Goal: Information Seeking & Learning: Learn about a topic

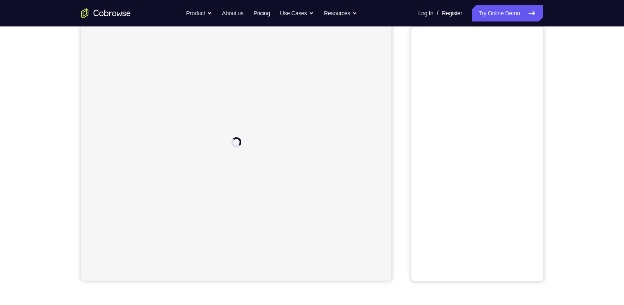
scroll to position [69, 0]
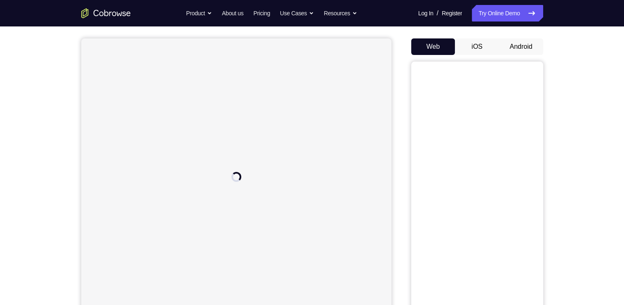
click at [510, 40] on button "Android" at bounding box center [521, 46] width 44 height 17
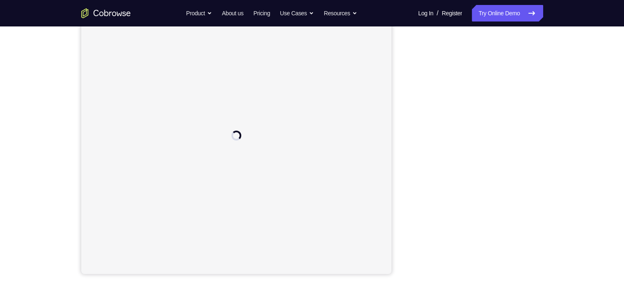
scroll to position [104, 0]
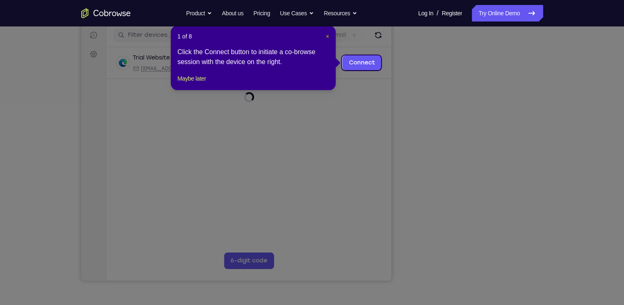
click at [327, 34] on span "×" at bounding box center [327, 36] width 3 height 7
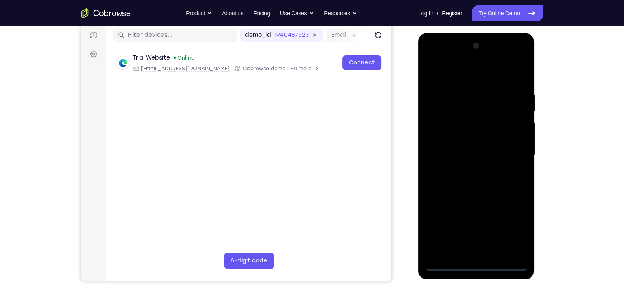
scroll to position [0, 0]
click at [477, 265] on div at bounding box center [477, 154] width 104 height 231
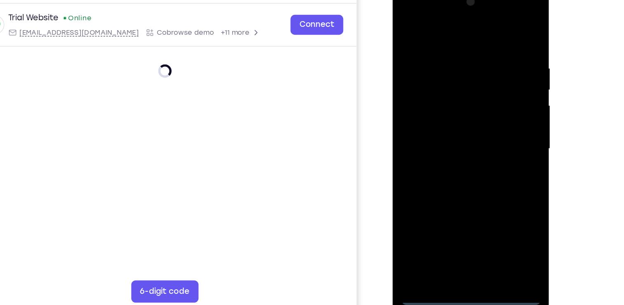
scroll to position [104, 0]
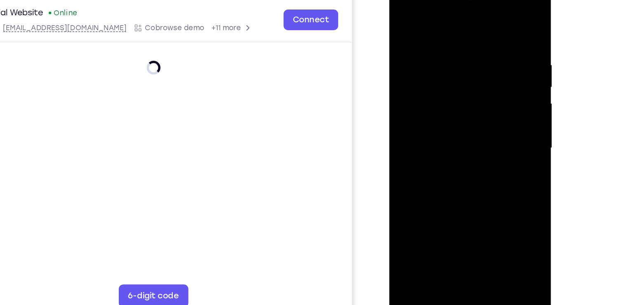
click at [483, 171] on div at bounding box center [448, 100] width 104 height 231
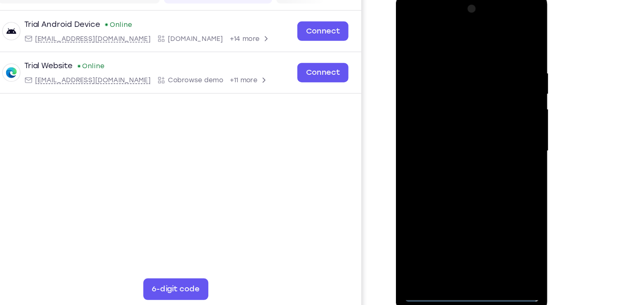
click at [454, 35] on div at bounding box center [454, 114] width 104 height 231
click at [487, 110] on div at bounding box center [454, 114] width 104 height 231
click at [447, 130] on div at bounding box center [454, 114] width 104 height 231
click at [456, 156] on div at bounding box center [454, 114] width 104 height 231
click at [451, 71] on div at bounding box center [454, 114] width 104 height 231
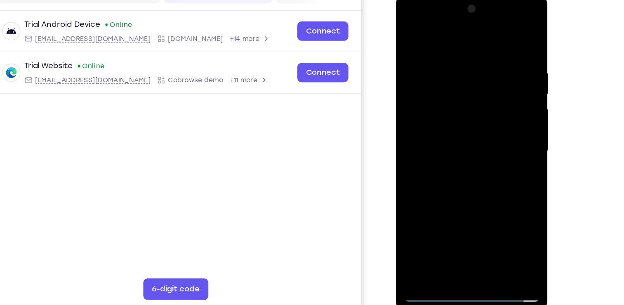
click at [435, 80] on div at bounding box center [454, 114] width 104 height 231
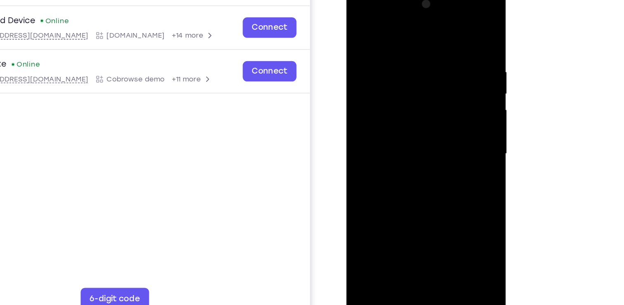
click at [416, 140] on div at bounding box center [405, 108] width 104 height 231
click at [452, 205] on div at bounding box center [405, 108] width 104 height 231
click at [388, 42] on div at bounding box center [405, 108] width 104 height 231
click at [449, 28] on div at bounding box center [405, 108] width 104 height 231
click at [426, 207] on div at bounding box center [405, 108] width 104 height 231
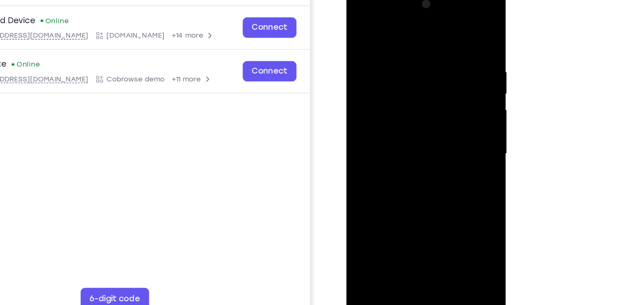
click at [405, 150] on div at bounding box center [405, 108] width 104 height 231
click at [411, 121] on div at bounding box center [405, 108] width 104 height 231
click at [436, 127] on div at bounding box center [405, 108] width 104 height 231
click at [393, 203] on div at bounding box center [405, 108] width 104 height 231
click at [361, 29] on div at bounding box center [405, 108] width 104 height 231
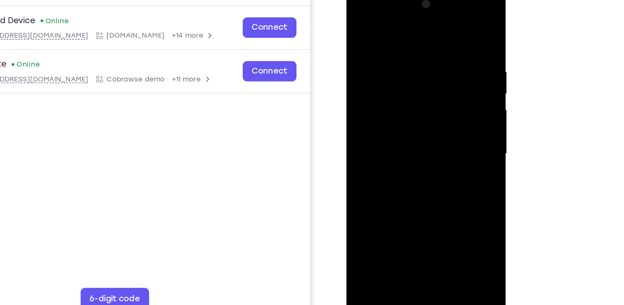
click at [453, 64] on div at bounding box center [405, 108] width 104 height 231
click at [360, 24] on div at bounding box center [405, 108] width 104 height 231
drag, startPoint x: 449, startPoint y: 48, endPoint x: 381, endPoint y: 55, distance: 68.0
click at [381, 55] on div at bounding box center [405, 108] width 104 height 231
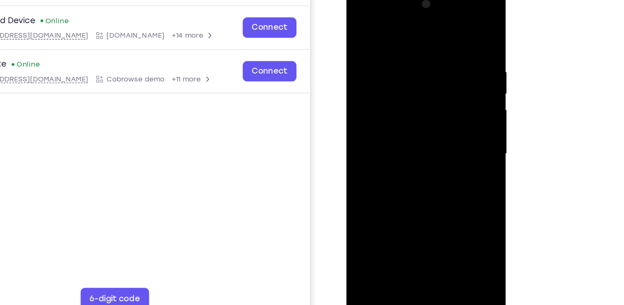
drag, startPoint x: 410, startPoint y: 148, endPoint x: 414, endPoint y: 36, distance: 111.5
click at [414, 36] on div at bounding box center [405, 108] width 104 height 231
drag, startPoint x: 398, startPoint y: 182, endPoint x: 407, endPoint y: 88, distance: 94.1
click at [407, 88] on div at bounding box center [405, 108] width 104 height 231
drag, startPoint x: 409, startPoint y: 64, endPoint x: 412, endPoint y: 28, distance: 36.1
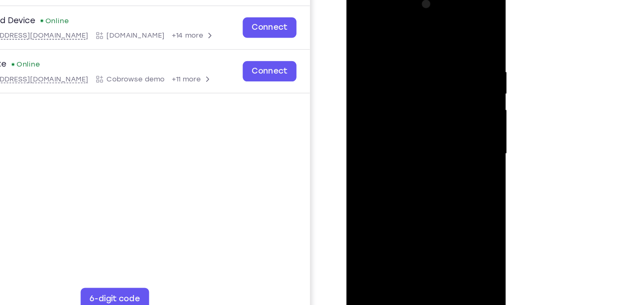
click at [412, 28] on div at bounding box center [405, 108] width 104 height 231
click at [362, 146] on div at bounding box center [405, 108] width 104 height 231
drag, startPoint x: 420, startPoint y: 71, endPoint x: 419, endPoint y: 220, distance: 149.0
click at [419, 220] on div at bounding box center [405, 108] width 104 height 231
click at [359, 53] on div at bounding box center [405, 108] width 104 height 231
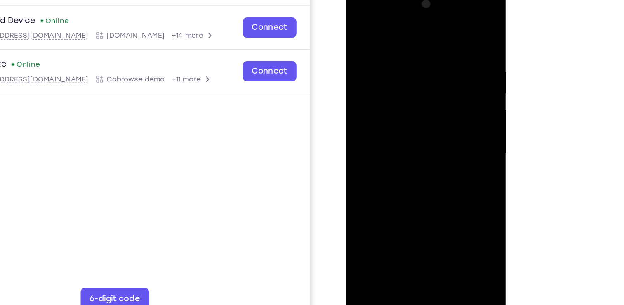
click at [453, 54] on div at bounding box center [405, 108] width 104 height 231
drag, startPoint x: 400, startPoint y: 168, endPoint x: 414, endPoint y: 15, distance: 154.1
click at [414, 15] on div at bounding box center [405, 108] width 104 height 231
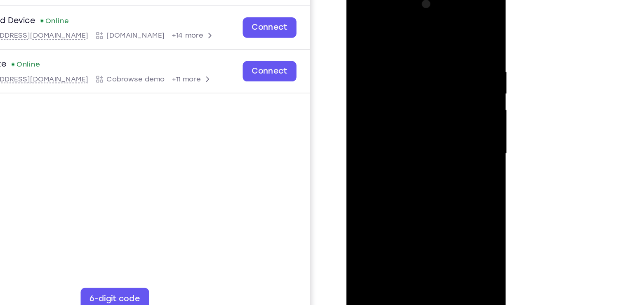
drag, startPoint x: 402, startPoint y: 163, endPoint x: 425, endPoint y: 32, distance: 132.8
click at [425, 32] on div at bounding box center [405, 108] width 104 height 231
drag, startPoint x: 385, startPoint y: 172, endPoint x: 426, endPoint y: 9, distance: 168.0
click at [426, 9] on div at bounding box center [405, 108] width 104 height 231
click at [453, 107] on div at bounding box center [405, 108] width 104 height 231
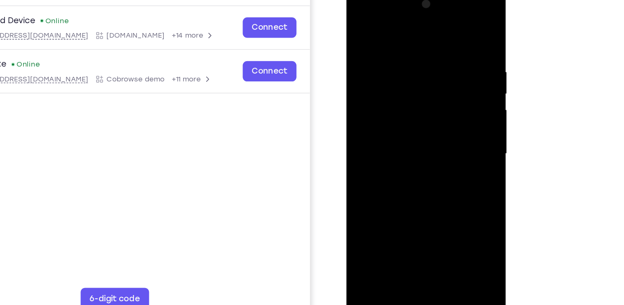
drag, startPoint x: 402, startPoint y: 147, endPoint x: 417, endPoint y: 36, distance: 111.2
click at [417, 36] on div at bounding box center [405, 108] width 104 height 231
drag, startPoint x: 390, startPoint y: 160, endPoint x: 405, endPoint y: 74, distance: 86.6
click at [405, 74] on div at bounding box center [405, 108] width 104 height 231
drag, startPoint x: 404, startPoint y: 162, endPoint x: 416, endPoint y: 61, distance: 101.9
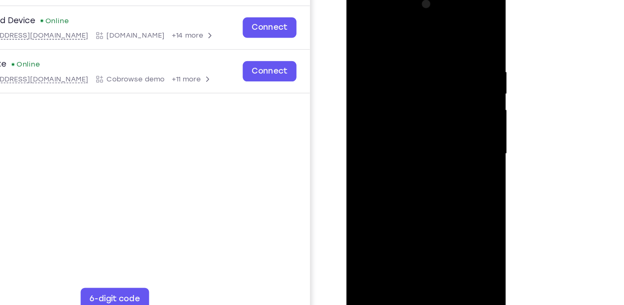
click at [416, 61] on div at bounding box center [405, 108] width 104 height 231
drag, startPoint x: 407, startPoint y: 165, endPoint x: 419, endPoint y: 51, distance: 114.9
click at [419, 51] on div at bounding box center [405, 108] width 104 height 231
click at [451, 69] on div at bounding box center [405, 108] width 104 height 231
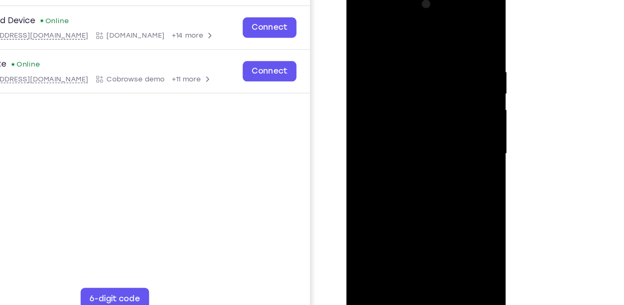
click at [451, 69] on div at bounding box center [405, 108] width 104 height 231
drag, startPoint x: 409, startPoint y: 151, endPoint x: 416, endPoint y: 38, distance: 112.9
click at [416, 38] on div at bounding box center [405, 108] width 104 height 231
drag, startPoint x: 396, startPoint y: 151, endPoint x: 409, endPoint y: 49, distance: 102.8
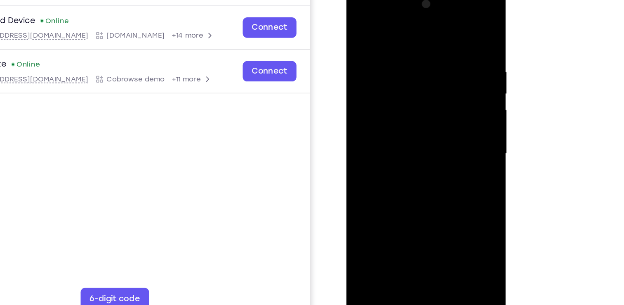
click at [409, 49] on div at bounding box center [405, 108] width 104 height 231
drag, startPoint x: 409, startPoint y: 163, endPoint x: 402, endPoint y: 20, distance: 143.0
click at [402, 20] on div at bounding box center [405, 108] width 104 height 231
click at [452, 88] on div at bounding box center [405, 108] width 104 height 231
drag, startPoint x: 418, startPoint y: 75, endPoint x: 421, endPoint y: 118, distance: 43.9
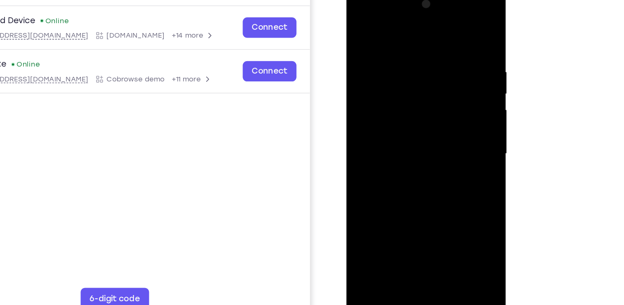
click at [421, 118] on div at bounding box center [405, 108] width 104 height 231
click at [452, 134] on div at bounding box center [405, 108] width 104 height 231
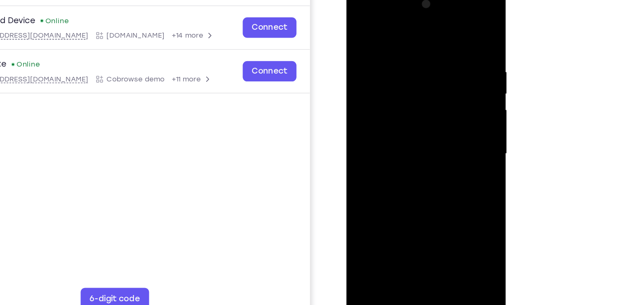
click at [452, 134] on div at bounding box center [405, 108] width 104 height 231
drag, startPoint x: 402, startPoint y: 172, endPoint x: 435, endPoint y: 63, distance: 113.8
click at [435, 63] on div at bounding box center [405, 108] width 104 height 231
drag, startPoint x: 407, startPoint y: 154, endPoint x: 417, endPoint y: 49, distance: 105.3
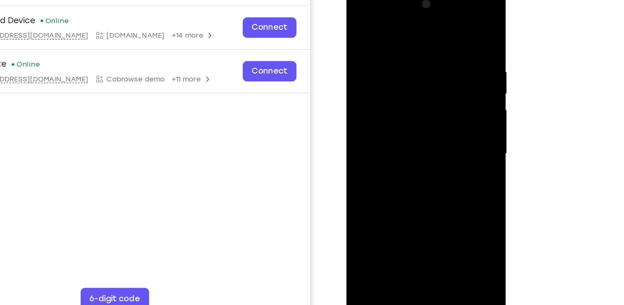
click at [417, 49] on div at bounding box center [405, 108] width 104 height 231
drag, startPoint x: 406, startPoint y: 164, endPoint x: 417, endPoint y: 47, distance: 117.3
click at [417, 47] on div at bounding box center [405, 108] width 104 height 231
drag, startPoint x: 415, startPoint y: 134, endPoint x: 420, endPoint y: 78, distance: 55.9
click at [420, 78] on div at bounding box center [405, 108] width 104 height 231
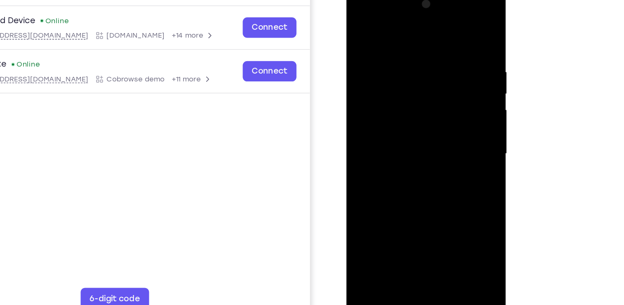
drag, startPoint x: 412, startPoint y: 145, endPoint x: 416, endPoint y: 46, distance: 99.1
click at [416, 46] on div at bounding box center [405, 108] width 104 height 231
drag, startPoint x: 409, startPoint y: 158, endPoint x: 413, endPoint y: 87, distance: 71.1
click at [413, 87] on div at bounding box center [405, 108] width 104 height 231
drag, startPoint x: 400, startPoint y: 137, endPoint x: 398, endPoint y: 114, distance: 22.8
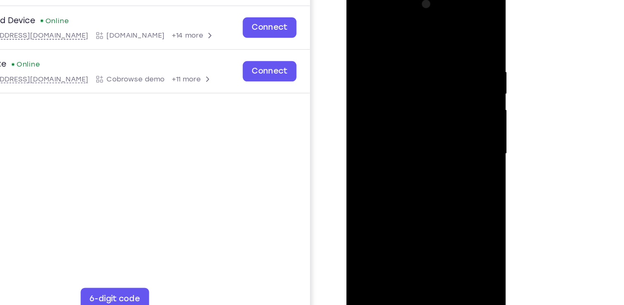
click at [398, 114] on div at bounding box center [405, 108] width 104 height 231
drag, startPoint x: 400, startPoint y: 139, endPoint x: 422, endPoint y: 46, distance: 95.9
click at [422, 46] on div at bounding box center [405, 108] width 104 height 231
drag, startPoint x: 400, startPoint y: 164, endPoint x: 413, endPoint y: 80, distance: 85.1
click at [413, 80] on div at bounding box center [405, 108] width 104 height 231
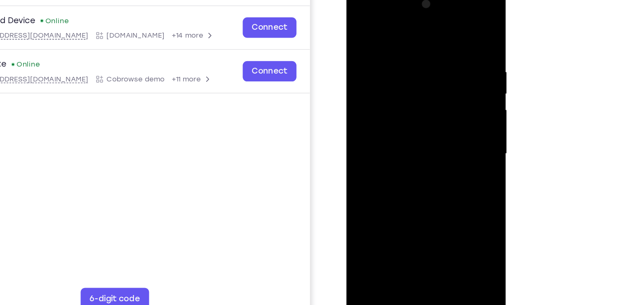
drag, startPoint x: 403, startPoint y: 157, endPoint x: 423, endPoint y: 12, distance: 146.2
click at [423, 12] on div at bounding box center [405, 108] width 104 height 231
drag, startPoint x: 407, startPoint y: 167, endPoint x: 410, endPoint y: 133, distance: 33.5
click at [410, 133] on div at bounding box center [405, 108] width 104 height 231
drag, startPoint x: 408, startPoint y: 176, endPoint x: 418, endPoint y: 66, distance: 109.9
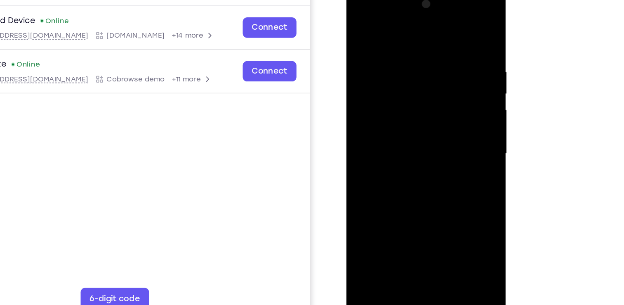
click at [418, 66] on div at bounding box center [405, 108] width 104 height 231
drag, startPoint x: 409, startPoint y: 65, endPoint x: 414, endPoint y: 135, distance: 70.8
click at [414, 135] on div at bounding box center [405, 108] width 104 height 231
drag, startPoint x: 411, startPoint y: 139, endPoint x: 415, endPoint y: 50, distance: 88.8
click at [415, 50] on div at bounding box center [405, 108] width 104 height 231
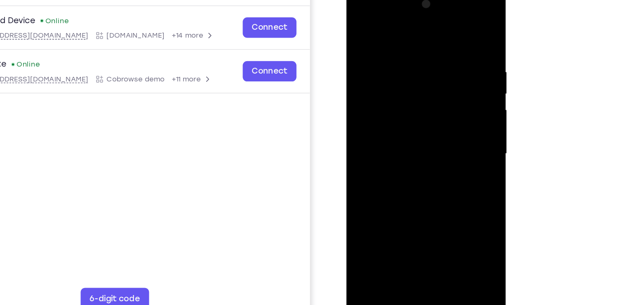
drag, startPoint x: 405, startPoint y: 157, endPoint x: 412, endPoint y: 62, distance: 94.8
click at [412, 62] on div at bounding box center [405, 108] width 104 height 231
drag, startPoint x: 401, startPoint y: 149, endPoint x: 409, endPoint y: 47, distance: 101.4
click at [409, 47] on div at bounding box center [405, 108] width 104 height 231
drag, startPoint x: 422, startPoint y: 62, endPoint x: 418, endPoint y: 165, distance: 102.4
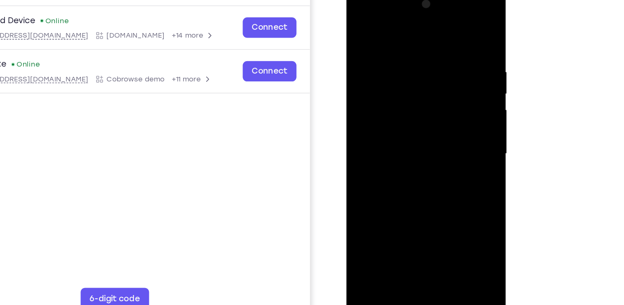
click at [418, 165] on div at bounding box center [405, 108] width 104 height 231
click at [451, 111] on div at bounding box center [405, 108] width 104 height 231
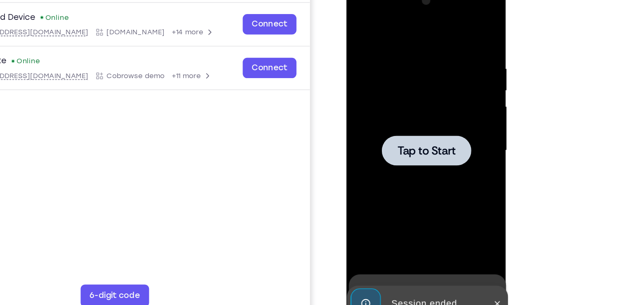
click at [407, 120] on div at bounding box center [405, 105] width 104 height 231
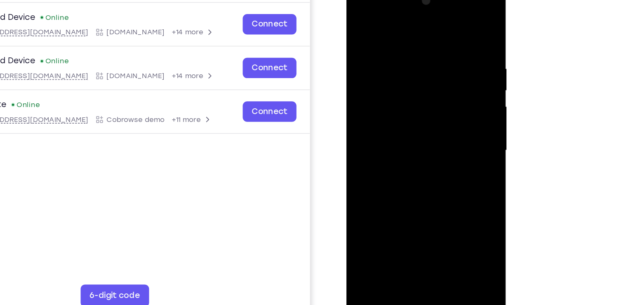
click at [404, 214] on div at bounding box center [405, 105] width 104 height 231
click at [444, 180] on div at bounding box center [405, 105] width 104 height 231
click at [411, 24] on div at bounding box center [405, 105] width 104 height 231
click at [439, 99] on div at bounding box center [405, 105] width 104 height 231
click at [395, 9] on div at bounding box center [405, 105] width 104 height 231
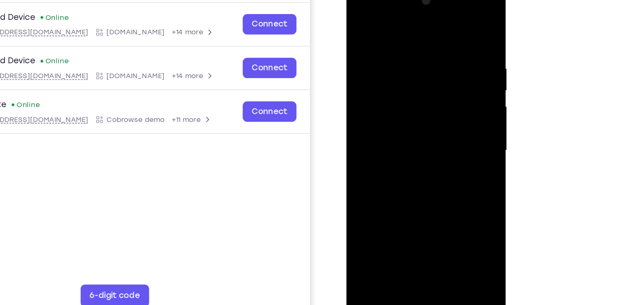
click at [407, 141] on div at bounding box center [405, 105] width 104 height 231
click at [412, 7] on div at bounding box center [405, 105] width 104 height 231
click at [368, 42] on div at bounding box center [405, 105] width 104 height 231
click at [400, 73] on div at bounding box center [405, 105] width 104 height 231
click at [395, 117] on div at bounding box center [405, 105] width 104 height 231
